Goal: Task Accomplishment & Management: Manage account settings

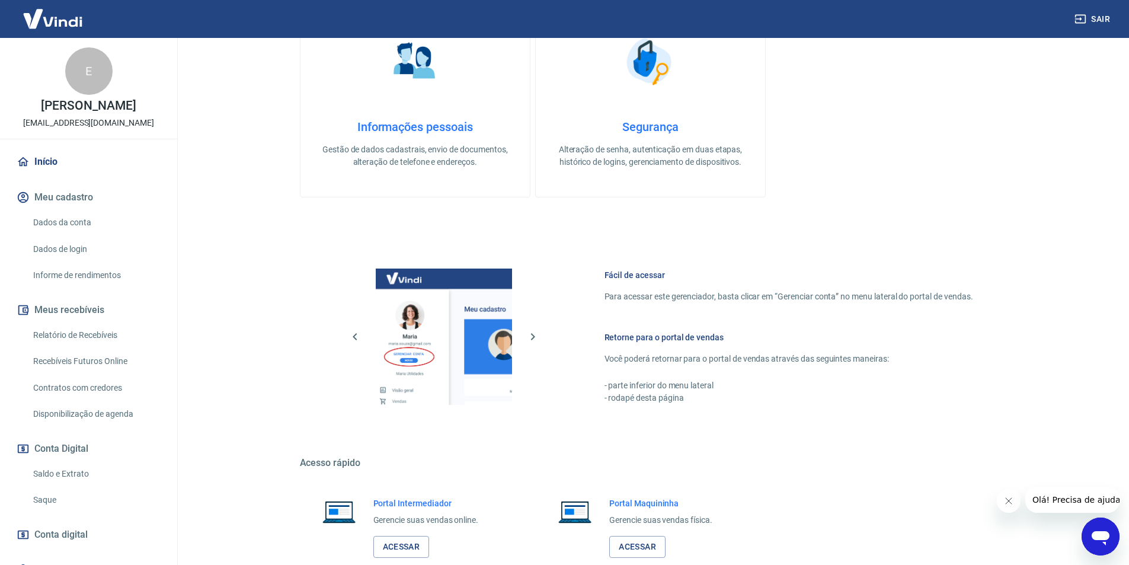
scroll to position [452, 0]
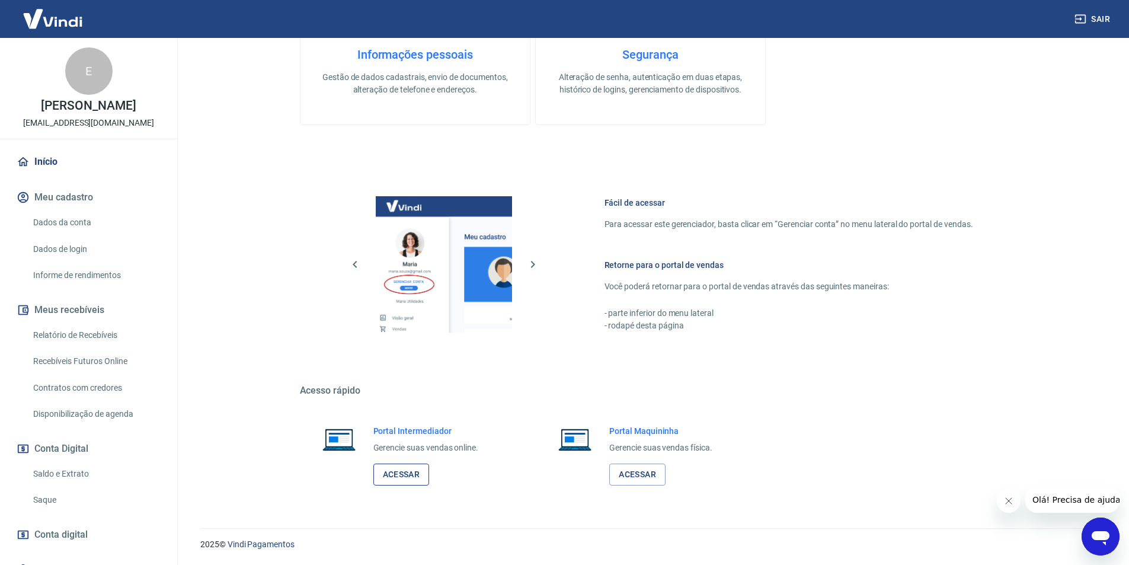
click at [396, 470] on link "Acessar" at bounding box center [401, 475] width 56 height 22
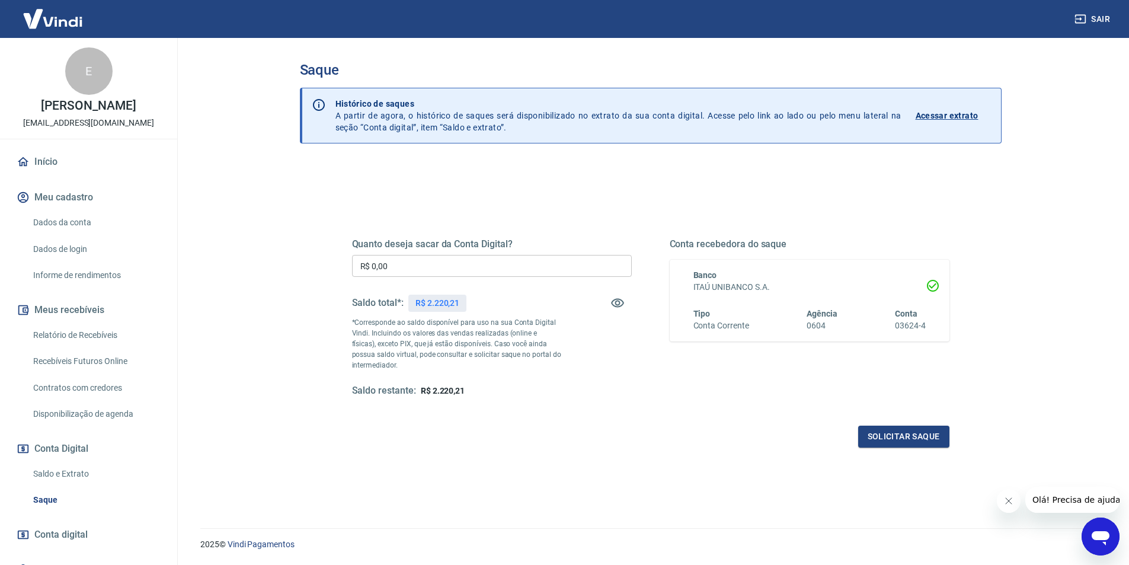
click at [470, 264] on input "R$ 0,00" at bounding box center [492, 266] width 280 height 22
type input "R$ 2.200,00"
click at [887, 440] on button "Solicitar saque" at bounding box center [903, 437] width 91 height 22
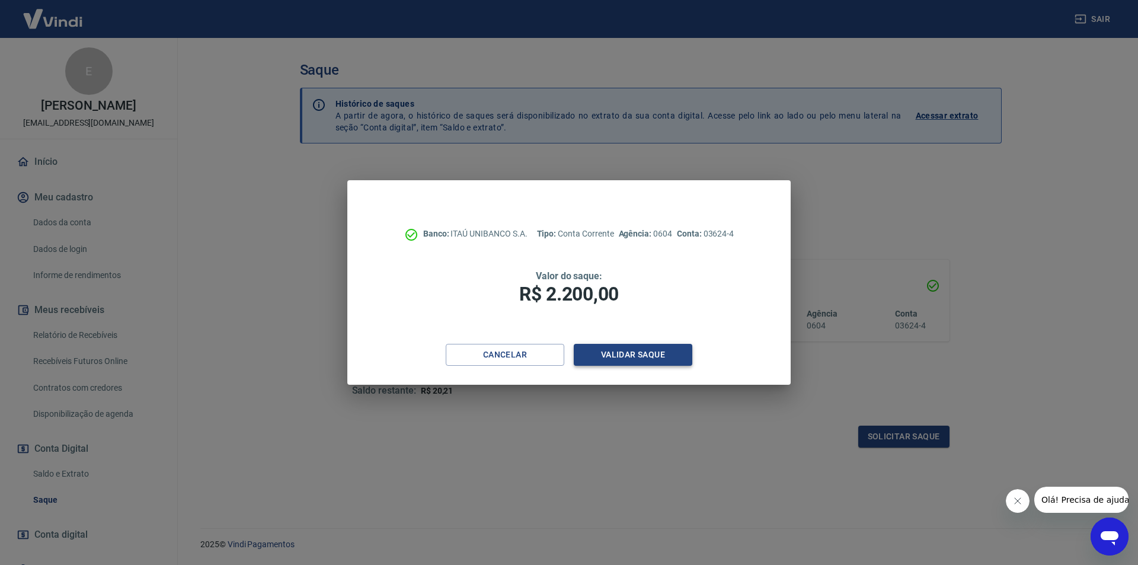
click at [642, 345] on button "Validar saque" at bounding box center [633, 355] width 119 height 22
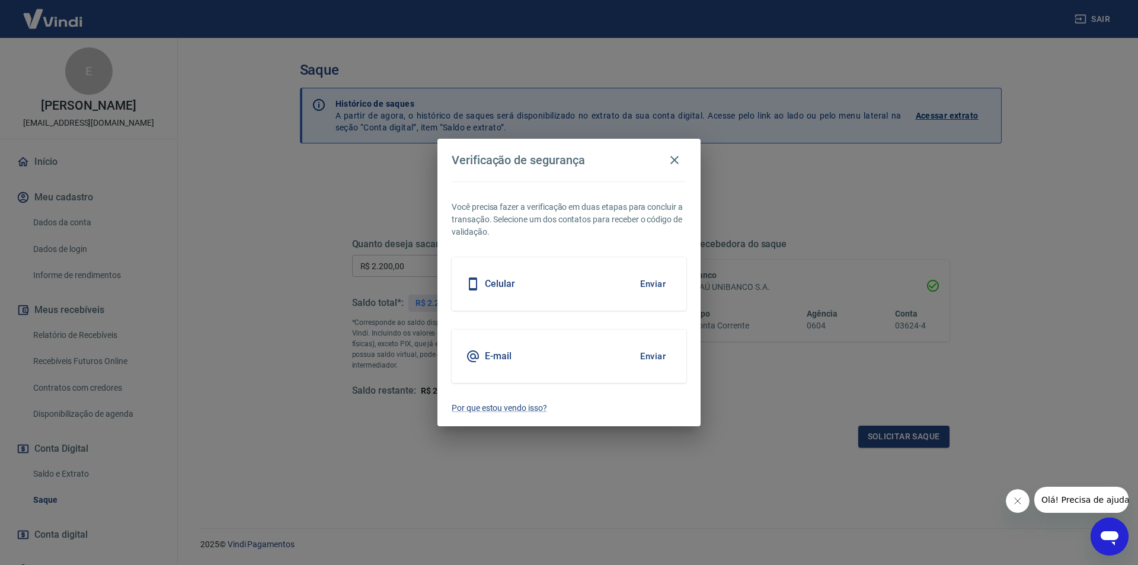
drag, startPoint x: 661, startPoint y: 274, endPoint x: 679, endPoint y: 231, distance: 46.8
click at [679, 231] on div "Você precisa fazer a verificação em duas etapas para concluir a transação. Sele…" at bounding box center [568, 303] width 263 height 245
click at [666, 366] on button "Enviar" at bounding box center [653, 356] width 39 height 25
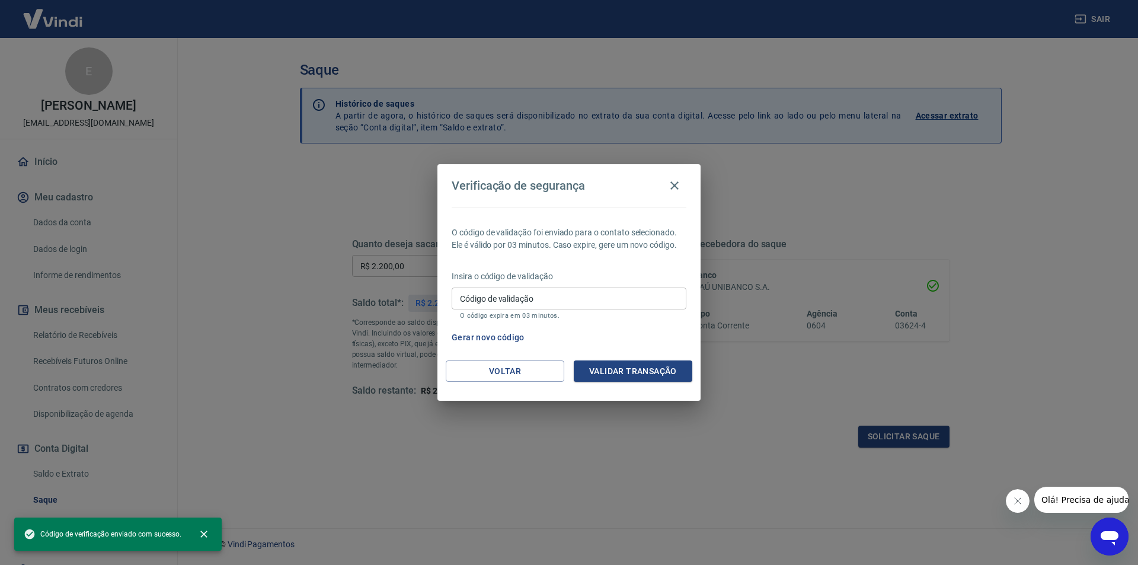
click at [655, 354] on div "O código de validação foi enviado para o contato selecionado. Ele é válido por …" at bounding box center [568, 284] width 263 height 154
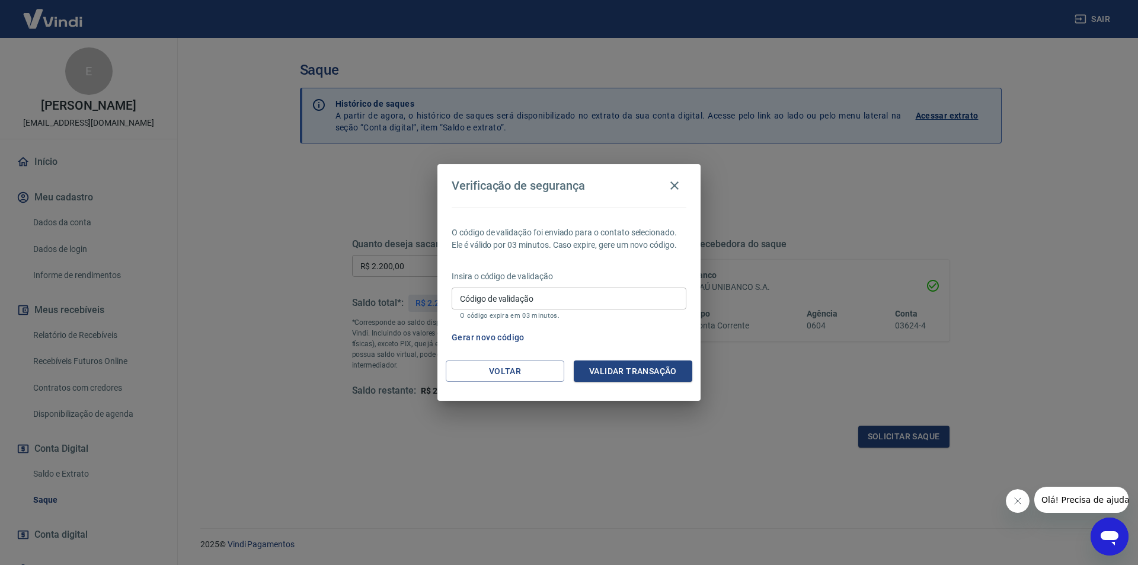
click at [599, 289] on input "Código de validação" at bounding box center [569, 298] width 235 height 22
paste input "818719"
type input "818719"
click at [642, 362] on button "Validar transação" at bounding box center [633, 371] width 119 height 22
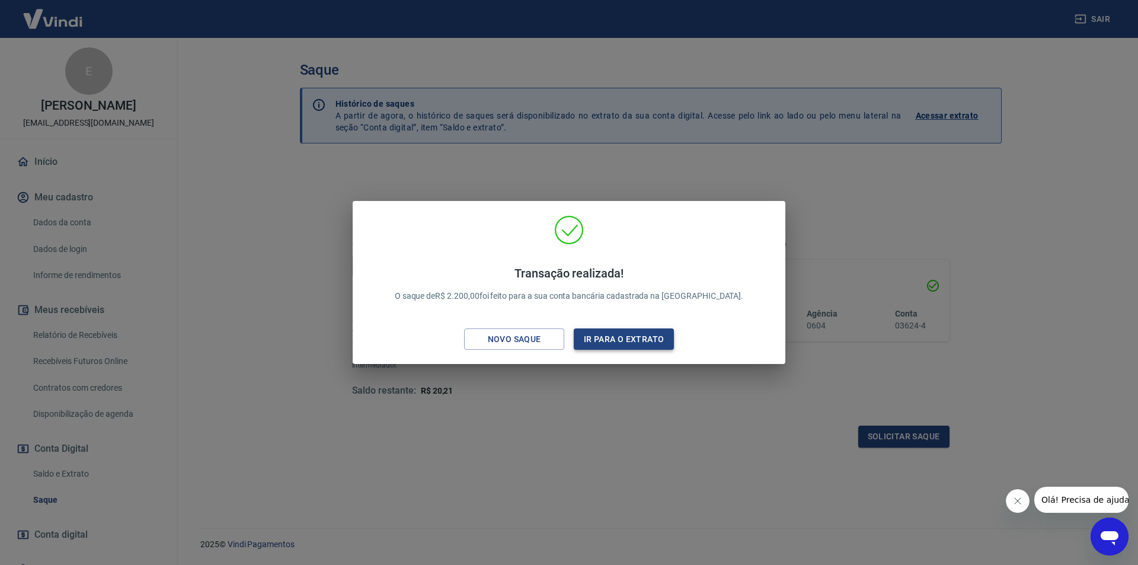
click at [618, 340] on button "Ir para o extrato" at bounding box center [624, 339] width 100 height 22
